Goal: Task Accomplishment & Management: Complete application form

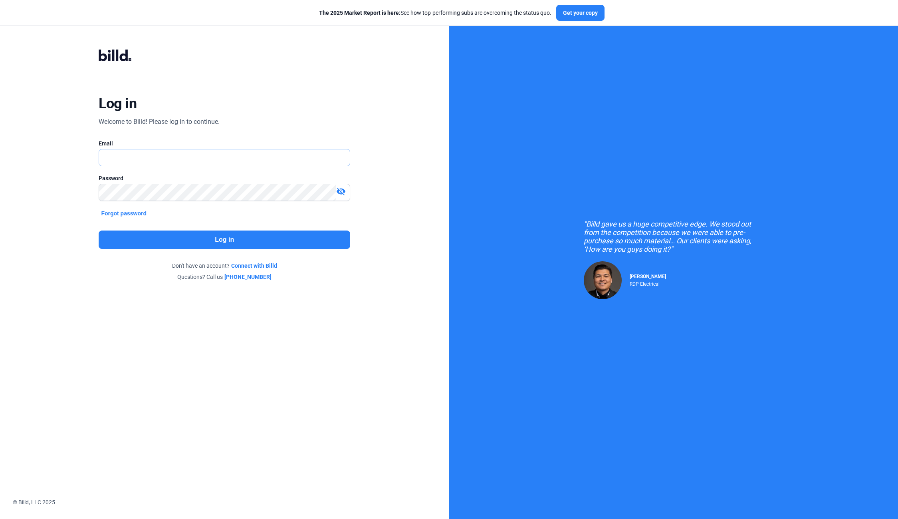
type input "[EMAIL_ADDRESS][DOMAIN_NAME]"
click at [208, 239] on button "Log in" at bounding box center [225, 239] width 252 height 18
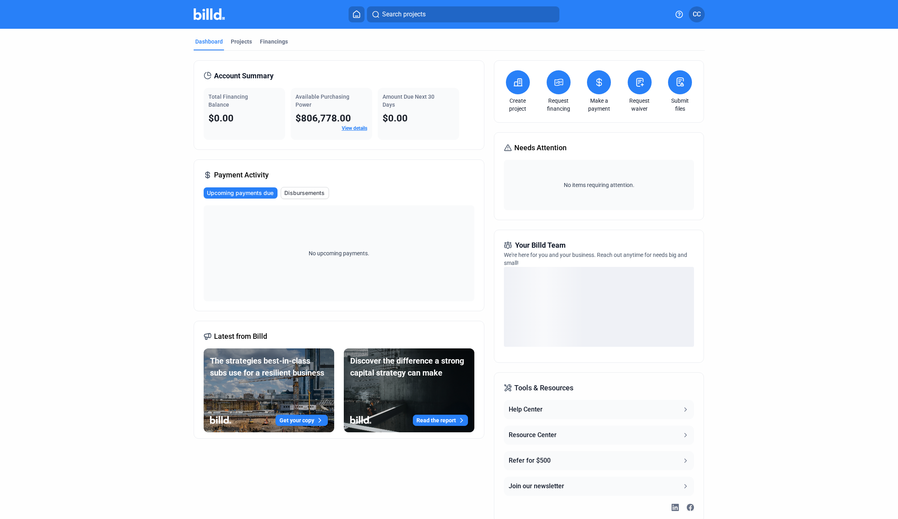
click at [644, 84] on button at bounding box center [640, 82] width 24 height 24
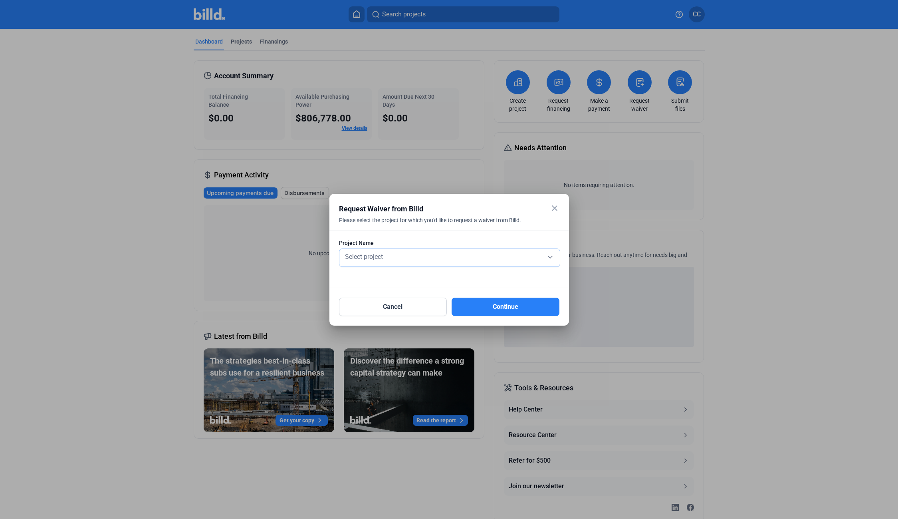
click at [405, 261] on div "Select project" at bounding box center [449, 255] width 212 height 11
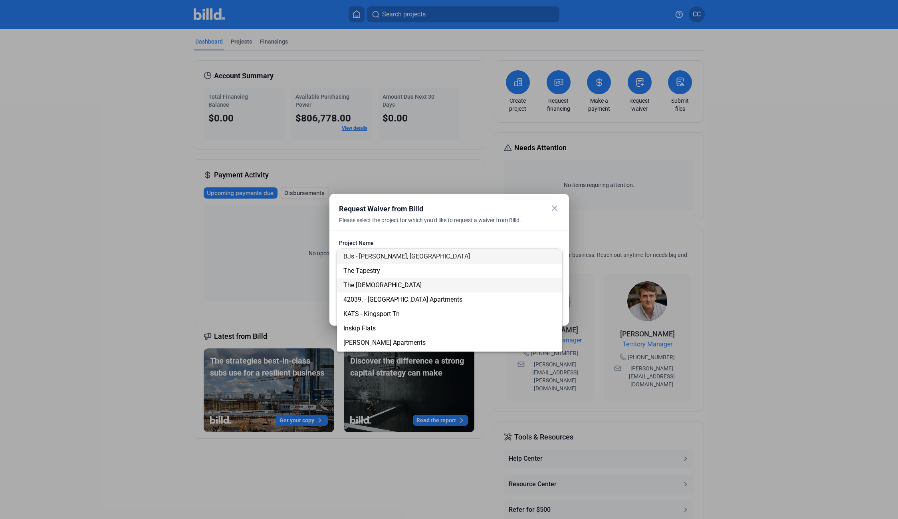
click at [493, 287] on span "The [DEMOGRAPHIC_DATA]" at bounding box center [449, 285] width 212 height 14
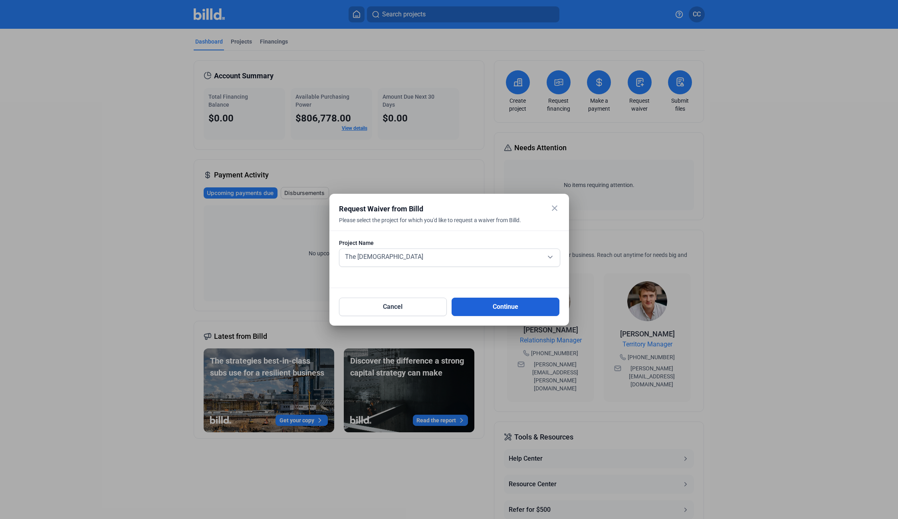
click at [490, 309] on button "Continue" at bounding box center [506, 306] width 108 height 18
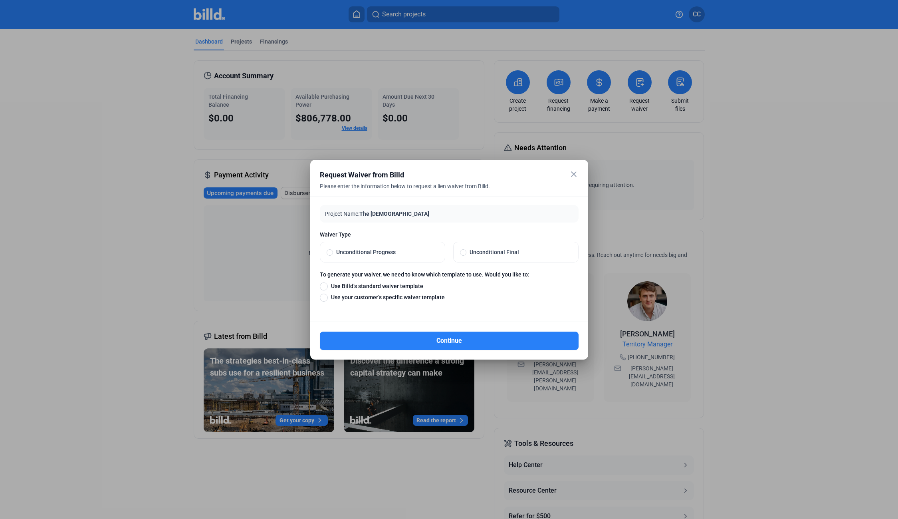
click at [508, 249] on span "Unconditional Final" at bounding box center [518, 252] width 105 height 8
click at [466, 249] on input "Unconditional Final" at bounding box center [463, 251] width 6 height 7
radio input "true"
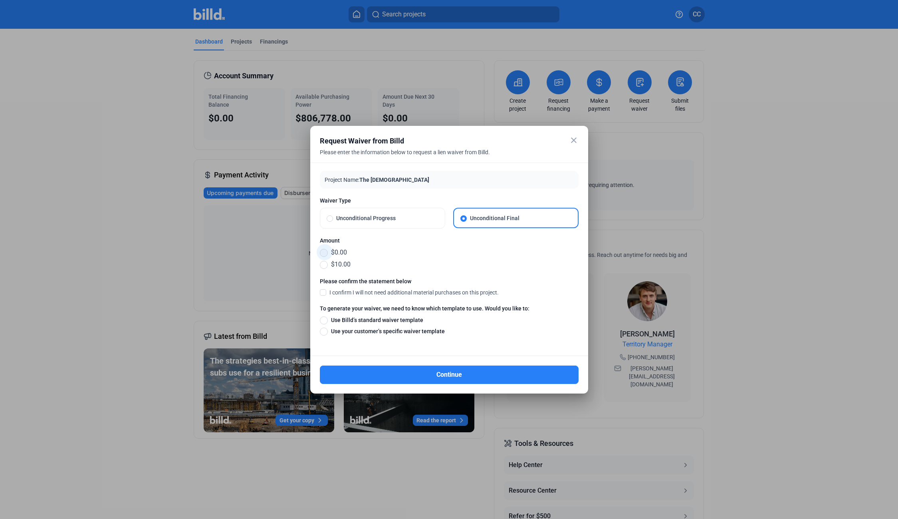
click at [324, 251] on span at bounding box center [324, 253] width 8 height 8
click at [324, 251] on input "$0.00" at bounding box center [324, 252] width 8 height 9
radio input "true"
click at [326, 292] on span at bounding box center [323, 291] width 6 height 7
click at [0, 0] on input "I confirm I will not need additional material purchases on this project." at bounding box center [0, 0] width 0 height 0
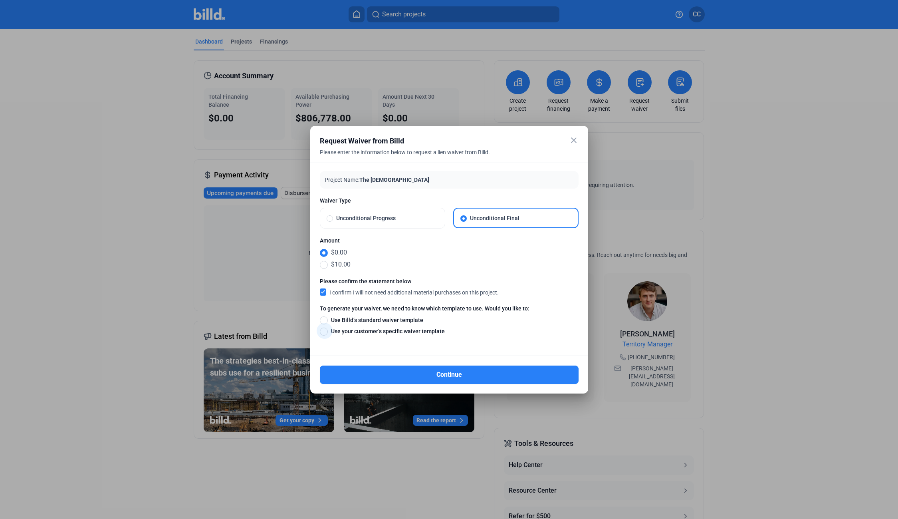
click at [363, 331] on span "Use your customer’s specific waiver template" at bounding box center [386, 331] width 117 height 8
click at [328, 331] on input "Use your customer’s specific waiver template" at bounding box center [324, 331] width 8 height 9
radio input "true"
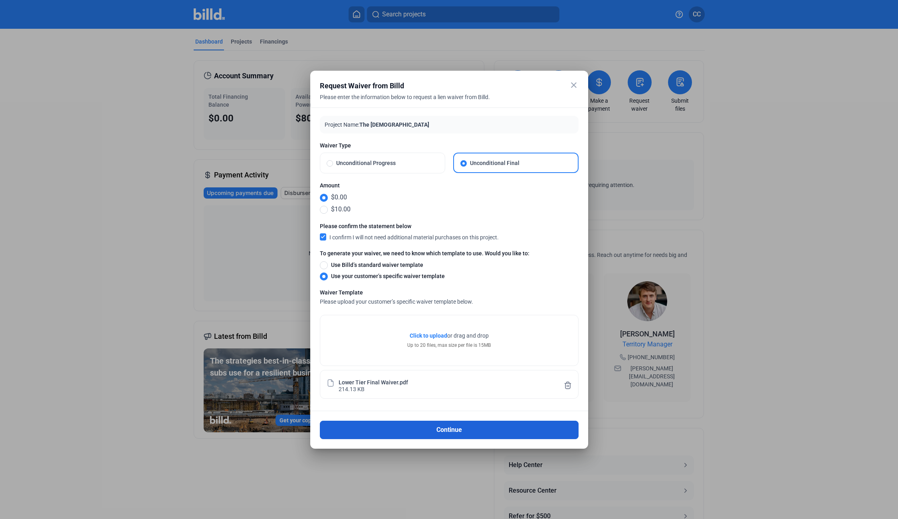
click at [428, 425] on button "Continue" at bounding box center [449, 429] width 259 height 18
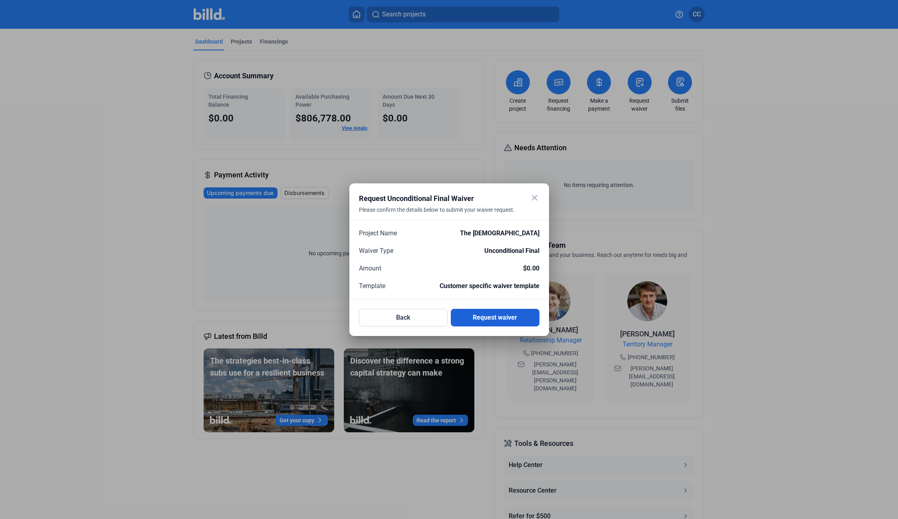
click at [488, 320] on button "Request waiver" at bounding box center [495, 318] width 89 height 18
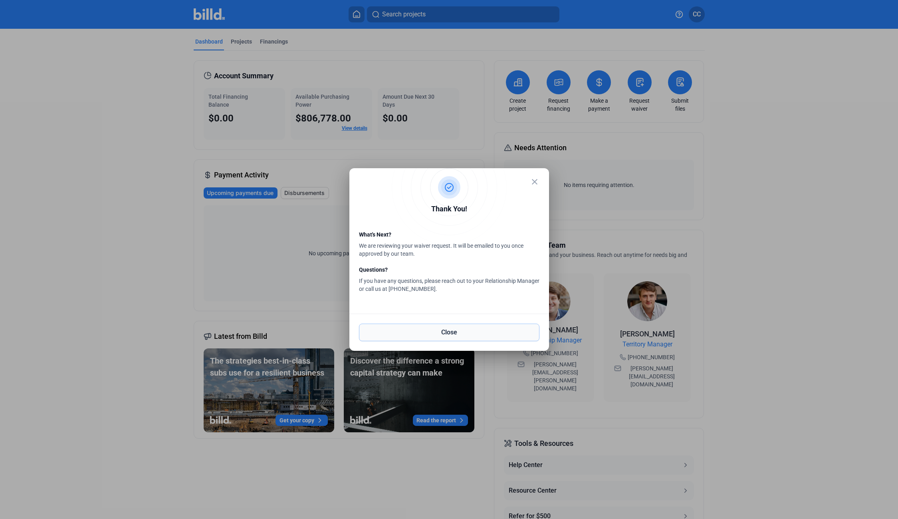
click at [466, 335] on button "Close" at bounding box center [449, 332] width 180 height 18
